Goal: Find specific page/section: Find specific page/section

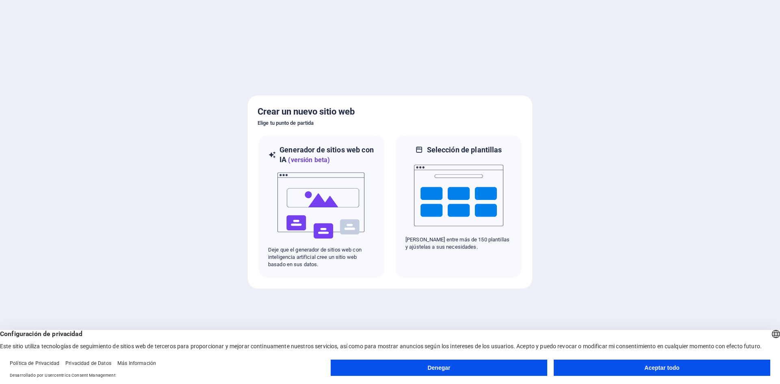
click at [522, 370] on button "Denegar" at bounding box center [439, 367] width 216 height 16
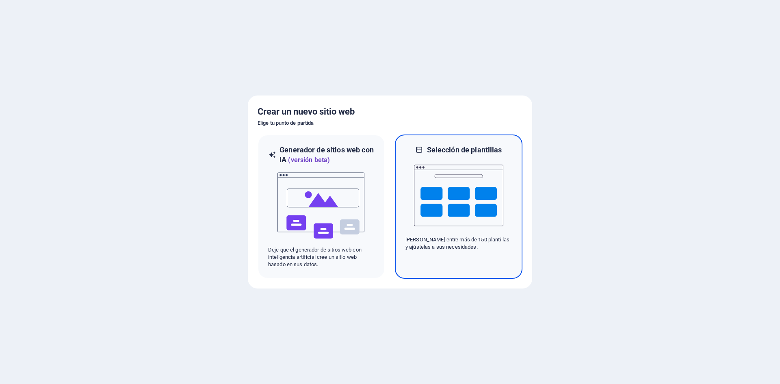
click at [475, 184] on img at bounding box center [458, 195] width 89 height 81
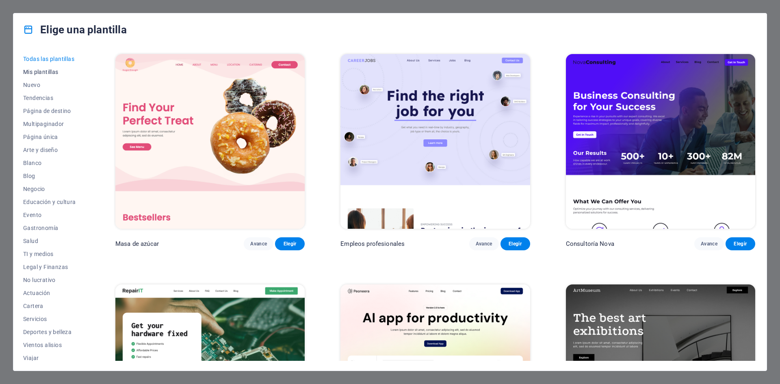
click at [54, 72] on font "Mis plantillas" at bounding box center [40, 72] width 35 height 6
